Goal: Check status: Check status

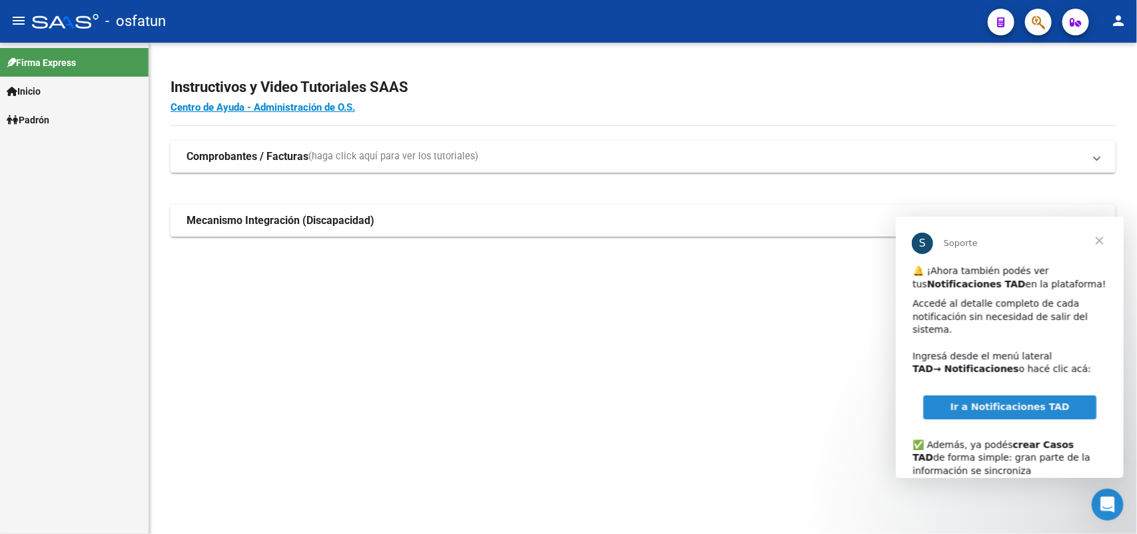
click at [1099, 239] on span "Cerrar" at bounding box center [1099, 240] width 48 height 48
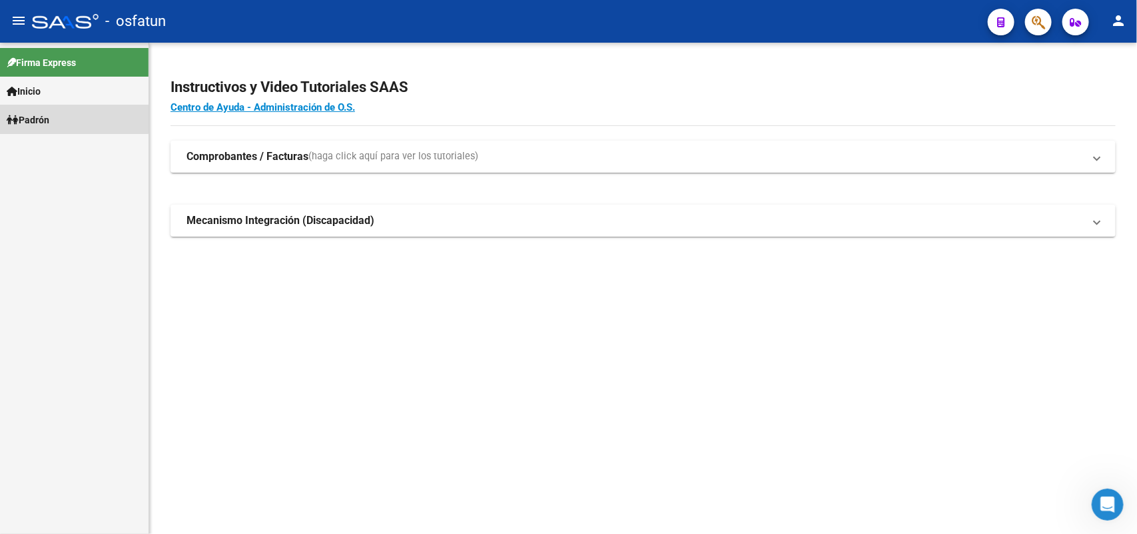
click at [61, 115] on link "Padrón" at bounding box center [74, 119] width 149 height 29
click at [45, 141] on link "Análisis Afiliado" at bounding box center [74, 148] width 149 height 29
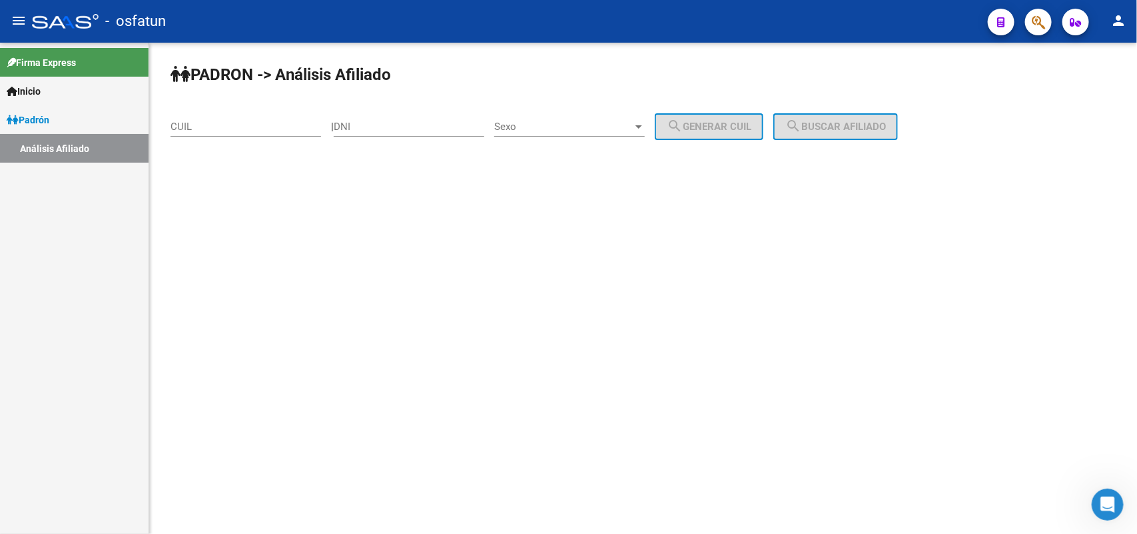
click at [383, 110] on div "DNI" at bounding box center [409, 122] width 151 height 29
click at [383, 119] on div "DNI" at bounding box center [409, 122] width 151 height 29
click at [376, 127] on input "DNI" at bounding box center [409, 127] width 151 height 12
type input "26090790"
click at [580, 132] on div "Sexo Sexo" at bounding box center [569, 122] width 151 height 29
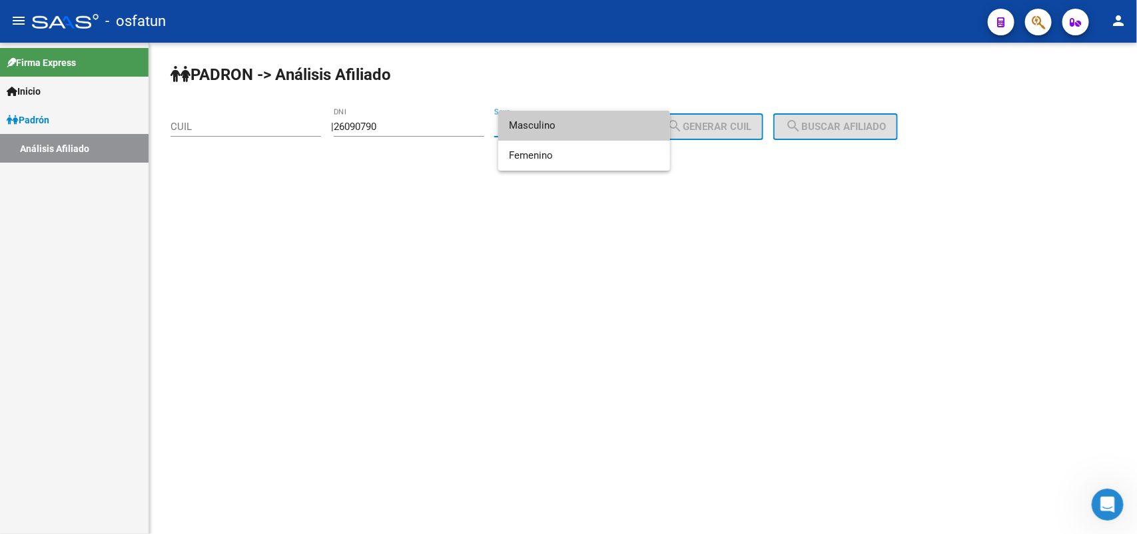
click at [564, 128] on span "Masculino" at bounding box center [584, 126] width 151 height 30
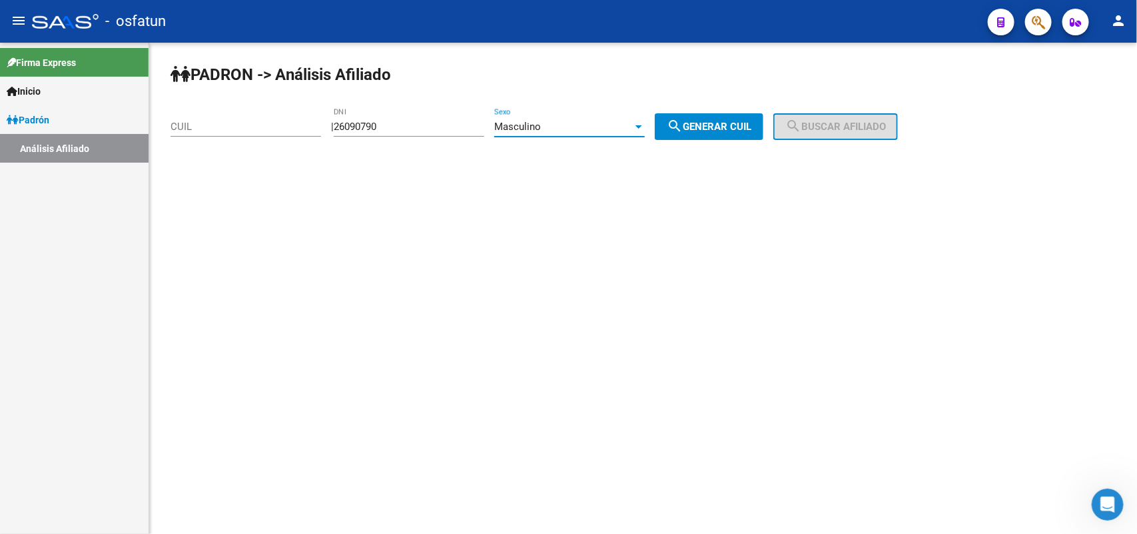
click at [727, 139] on div "[PERSON_NAME] -> Análisis Afiliado CUIL | 26090790 DNI Masculino Sexo search Ge…" at bounding box center [643, 113] width 988 height 140
click at [727, 131] on span "search Generar CUIL" at bounding box center [709, 127] width 85 height 12
type input "20-26090790-6"
click at [717, 125] on span "search Generar CUIL" at bounding box center [709, 127] width 85 height 12
click at [823, 123] on span "search Buscar afiliado" at bounding box center [835, 127] width 101 height 12
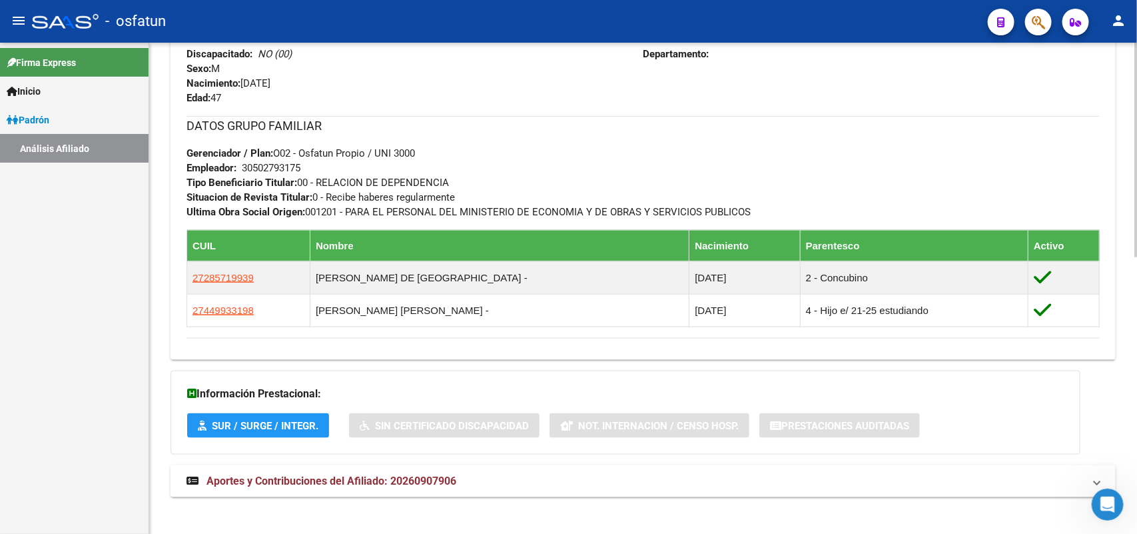
scroll to position [631, 0]
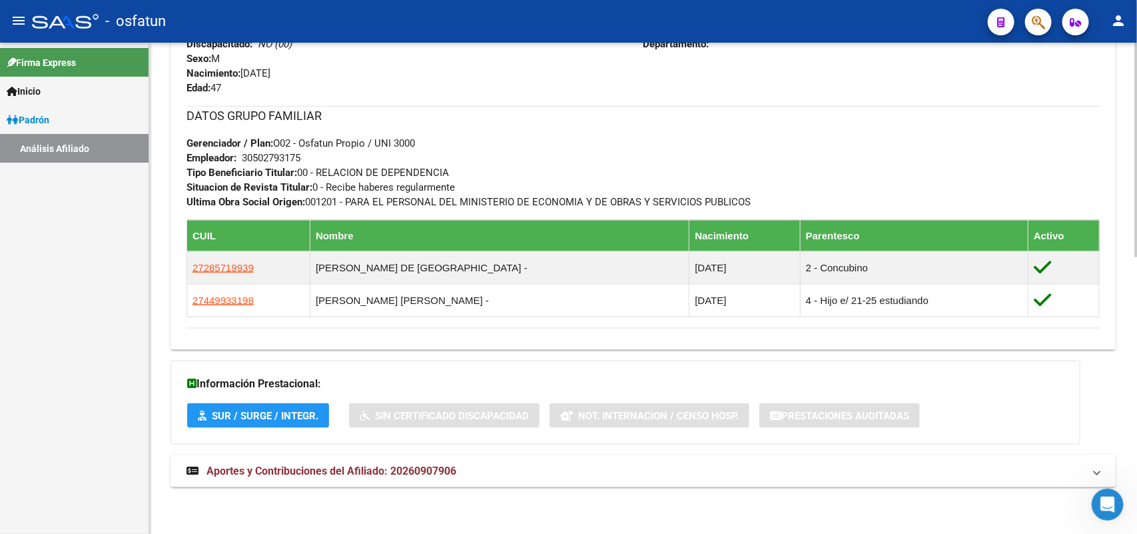
click at [281, 472] on span "Aportes y Contribuciones del Afiliado: 20260907906" at bounding box center [331, 470] width 250 height 13
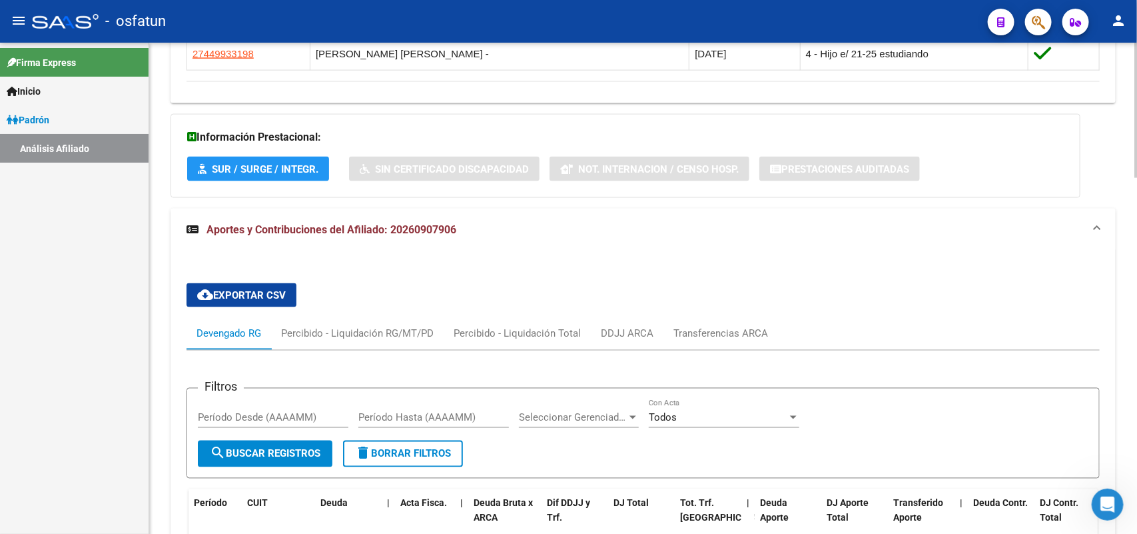
scroll to position [461, 0]
